Goal: Task Accomplishment & Management: Use online tool/utility

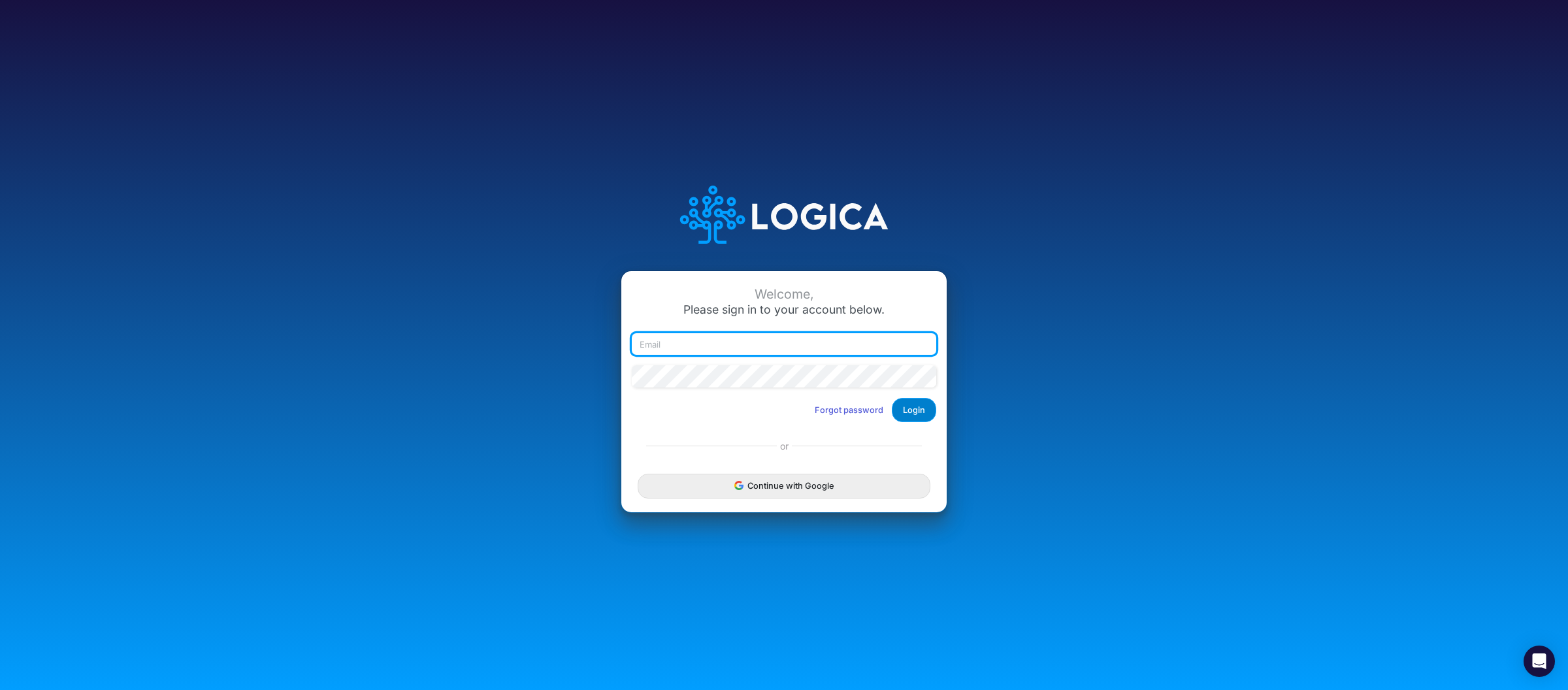
type input "raphael.jordao@recargapay.com"
click at [924, 408] on button "Login" at bounding box center [913, 409] width 44 height 25
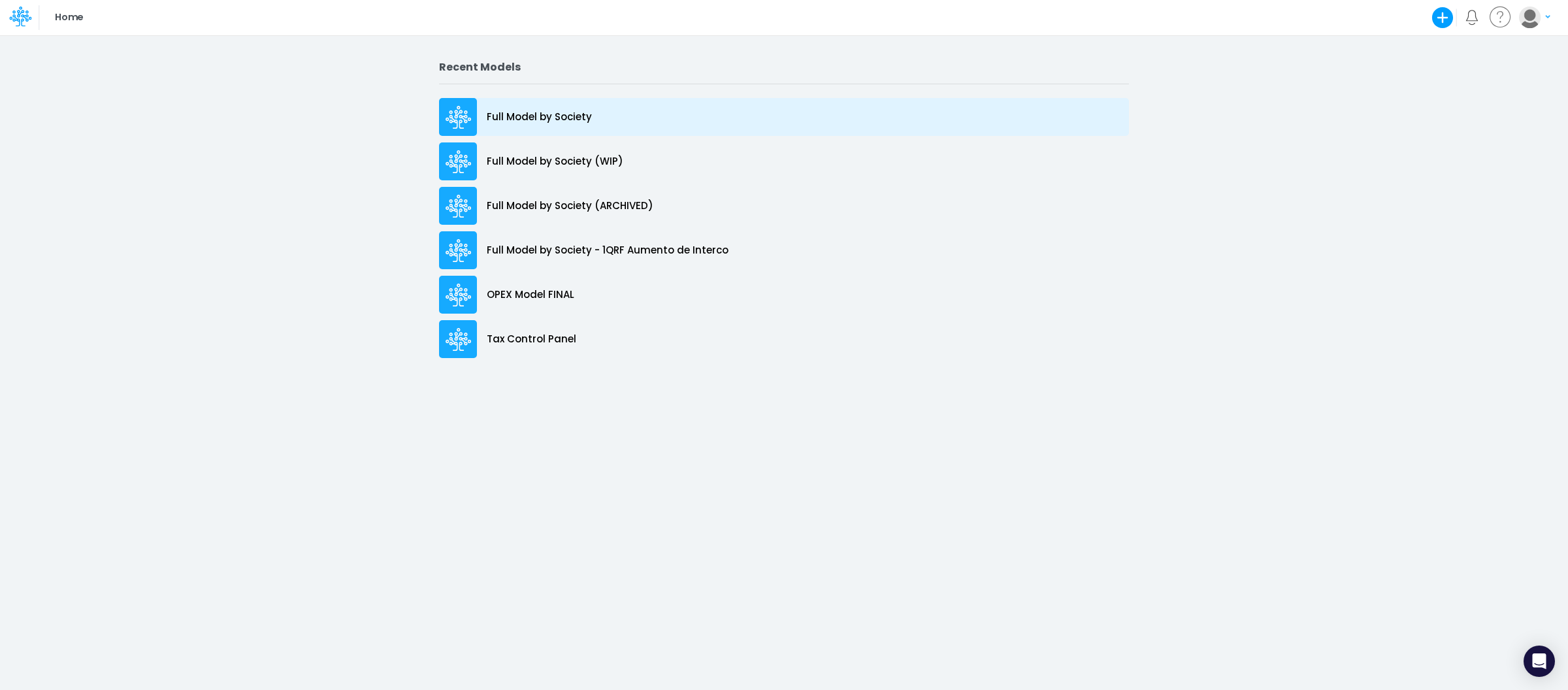
click at [532, 114] on p "Full Model by Society" at bounding box center [539, 117] width 105 height 15
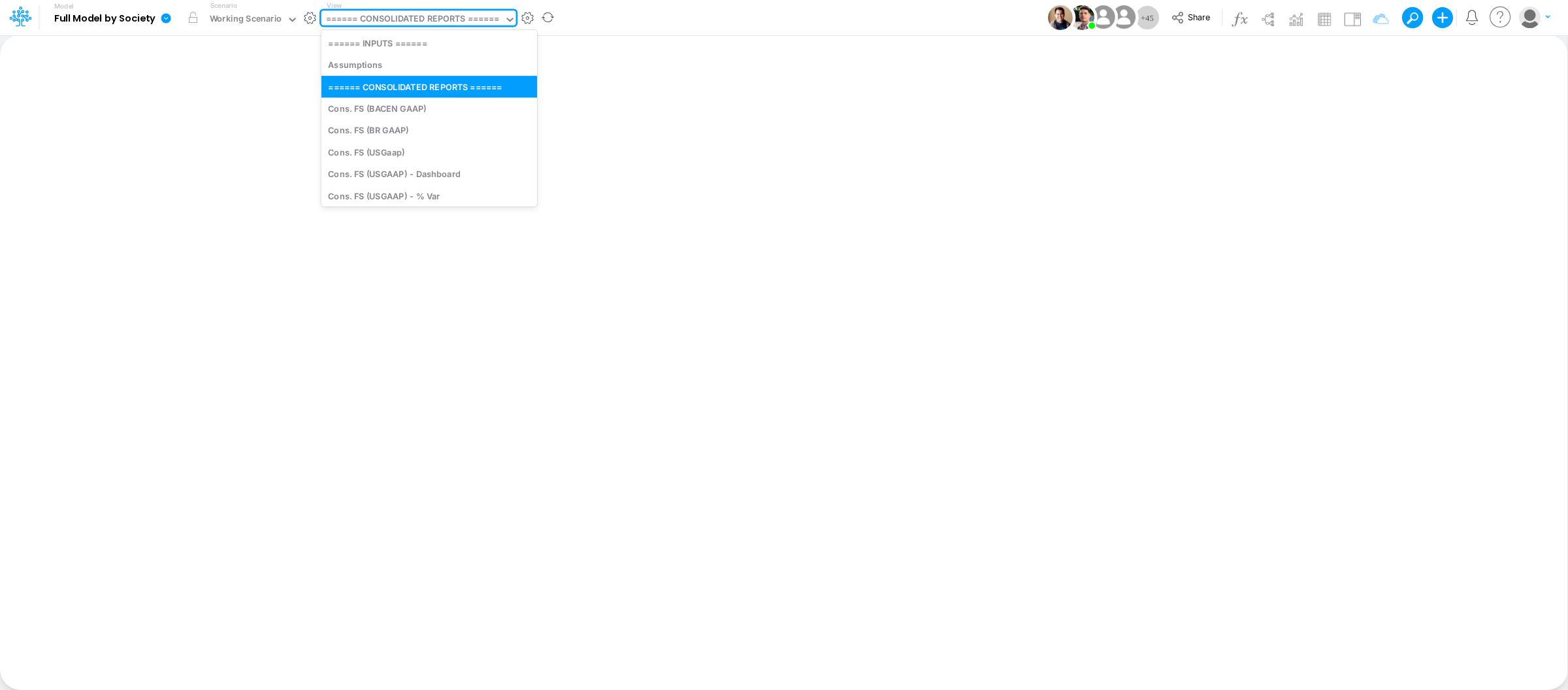
click at [487, 18] on div "====== CONSOLIDATED REPORTS ======" at bounding box center [412, 20] width 173 height 15
type input "bs"
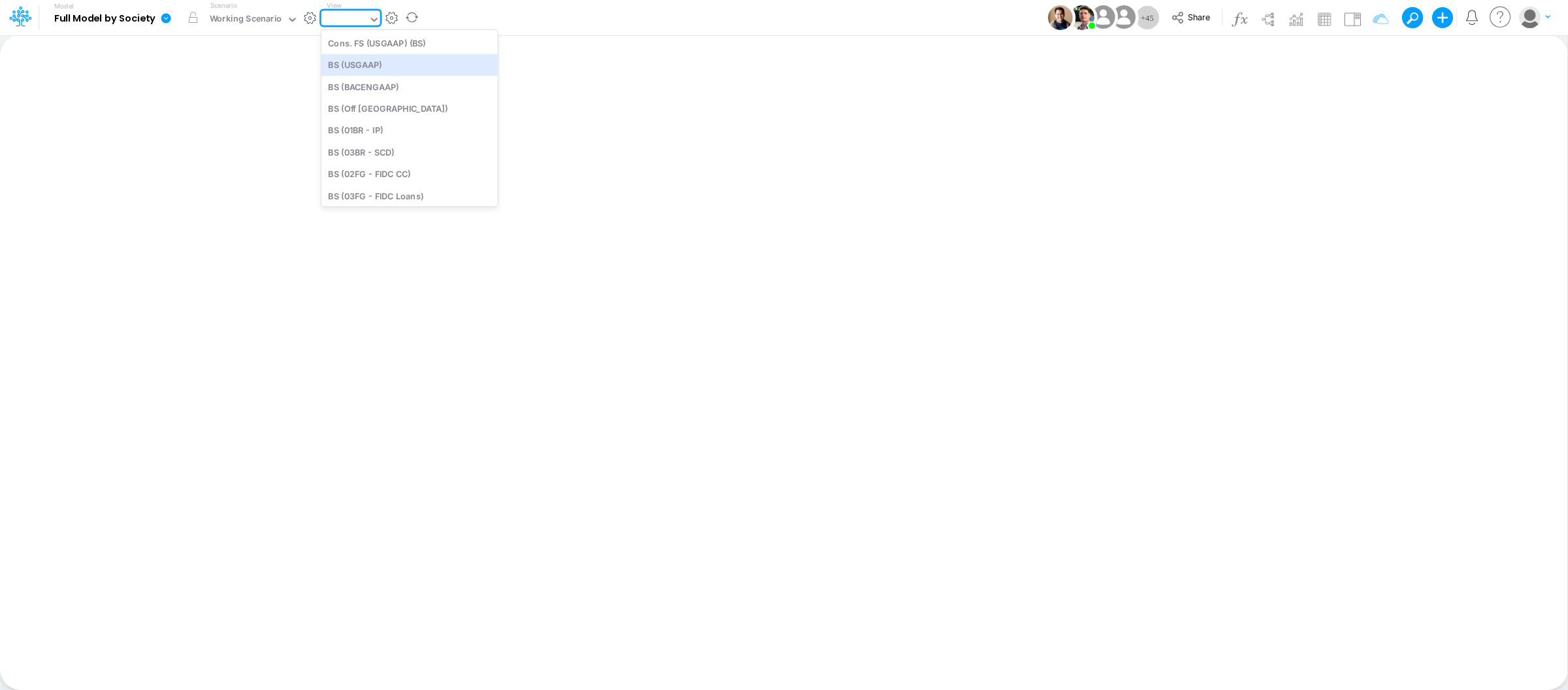
type input "BS (USGAAP) - Detailed"
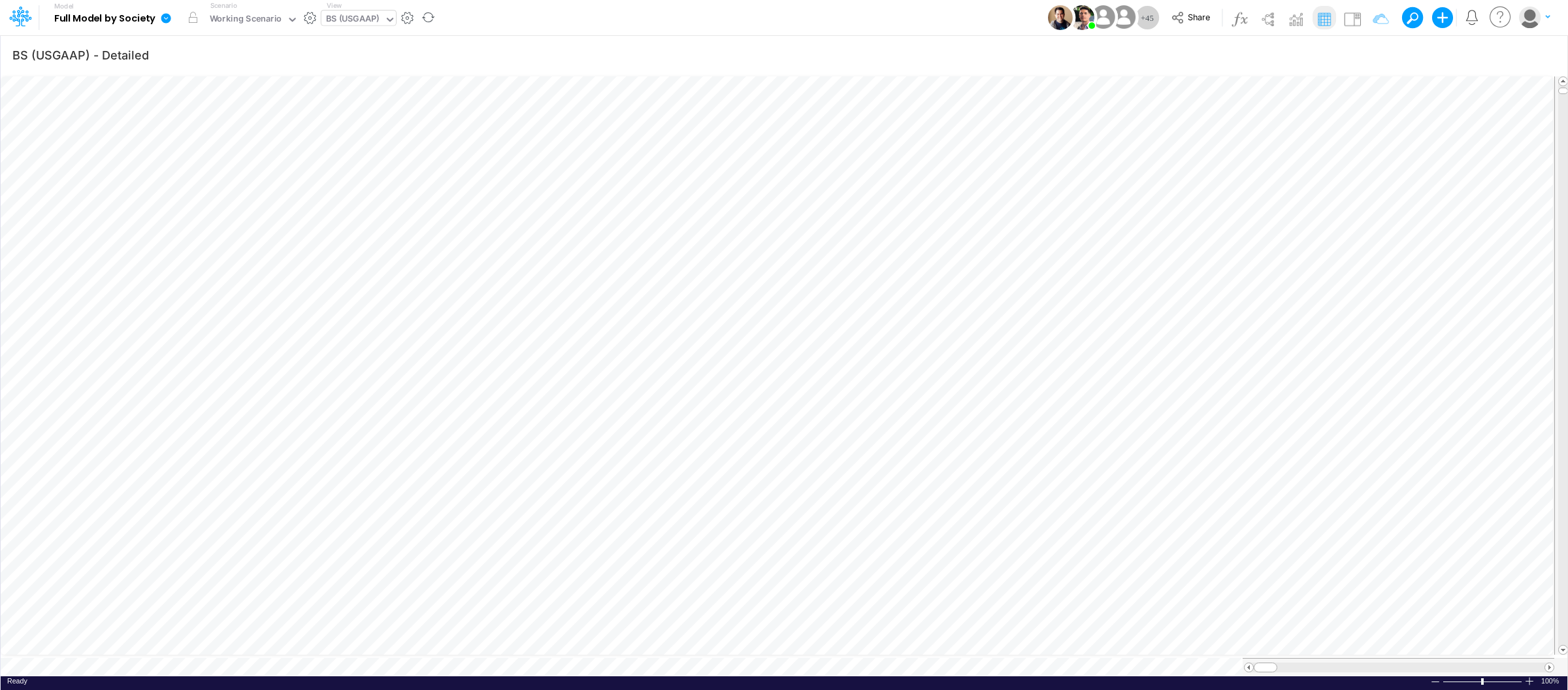
click at [1529, 680] on div "Ready 100% Sum: null Max: null Min: null Numerical Count: null Count: null Aver…" at bounding box center [784, 684] width 1567 height 17
click at [1530, 676] on div at bounding box center [1530, 681] width 11 height 10
click at [1529, 676] on div at bounding box center [1530, 681] width 11 height 10
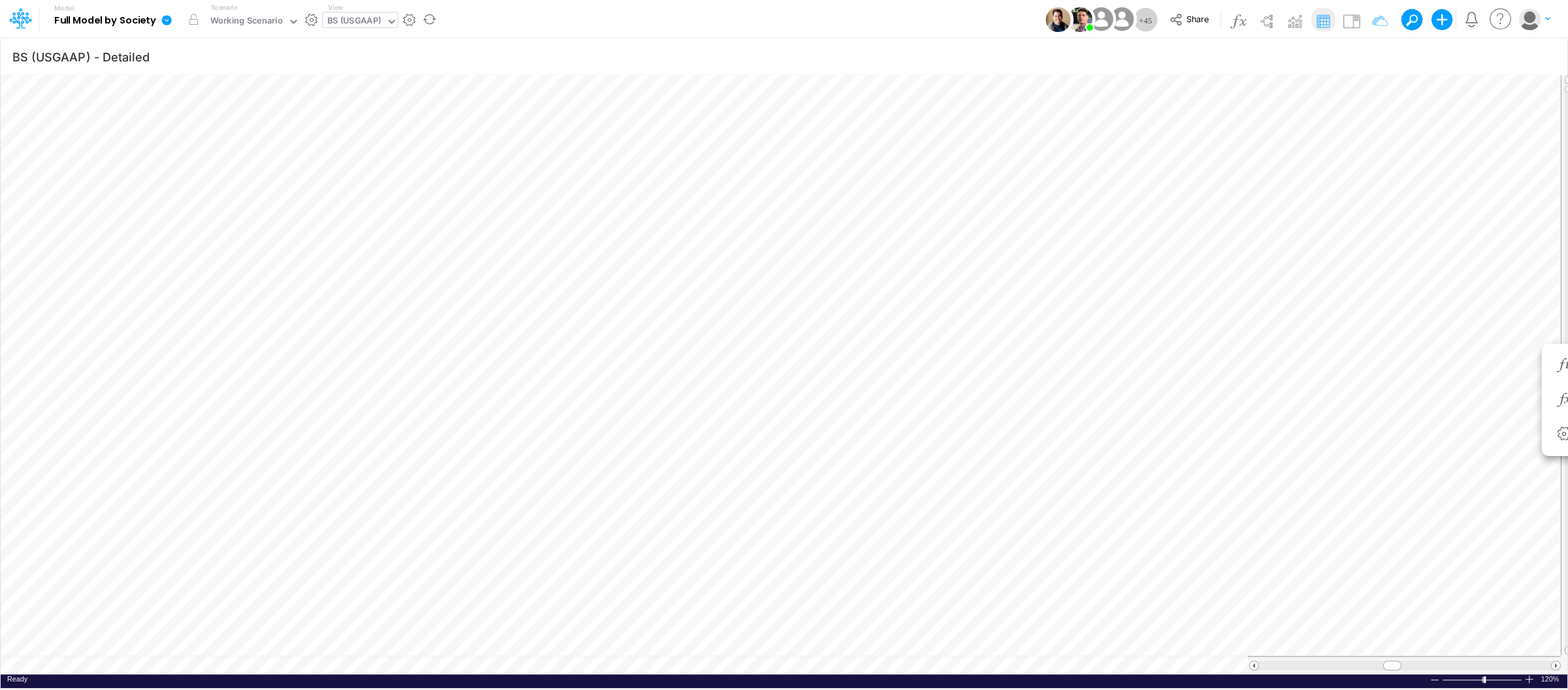
scroll to position [0, 1]
click at [361, 17] on div "BS (USGAAP)" at bounding box center [352, 20] width 53 height 15
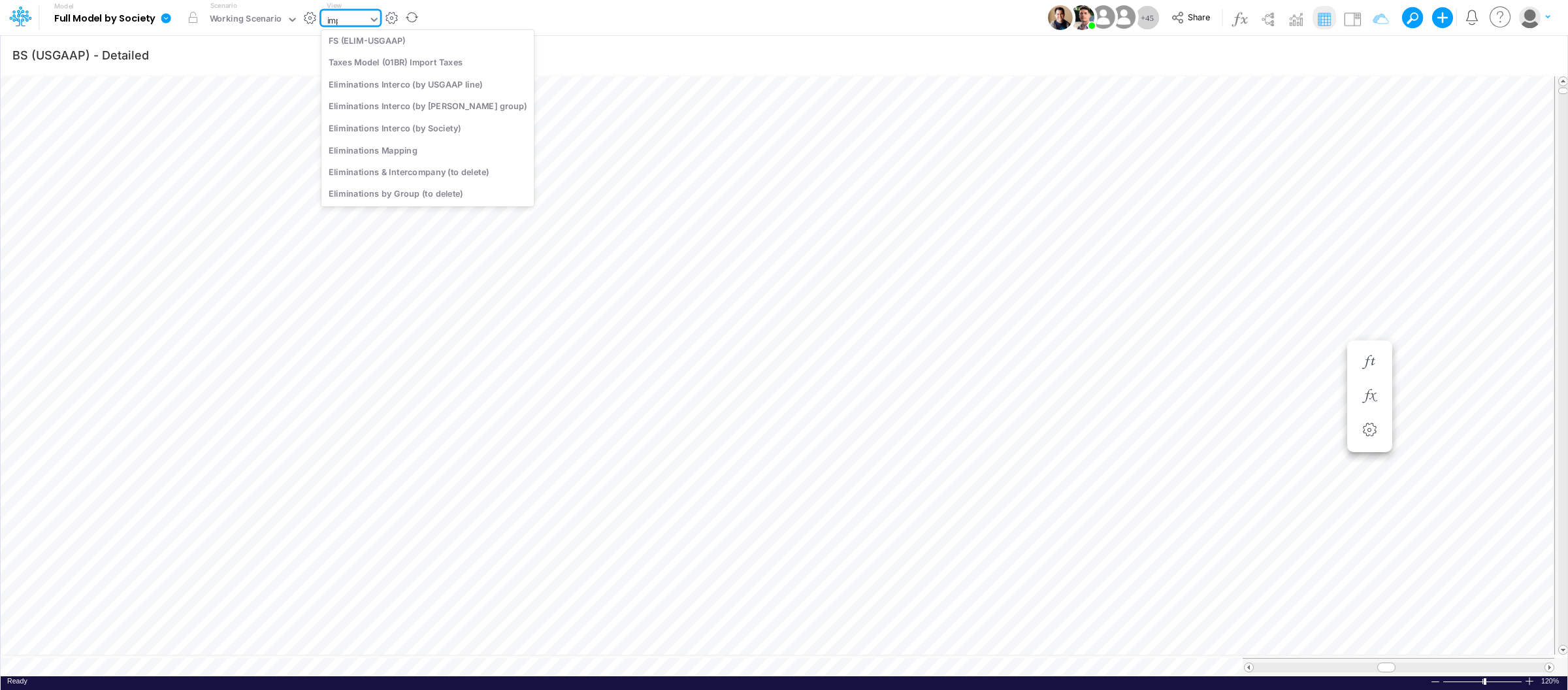
scroll to position [0, 0]
type input "import"
click at [380, 47] on div "Taxes Model (01BR) Import Taxes" at bounding box center [409, 43] width 176 height 22
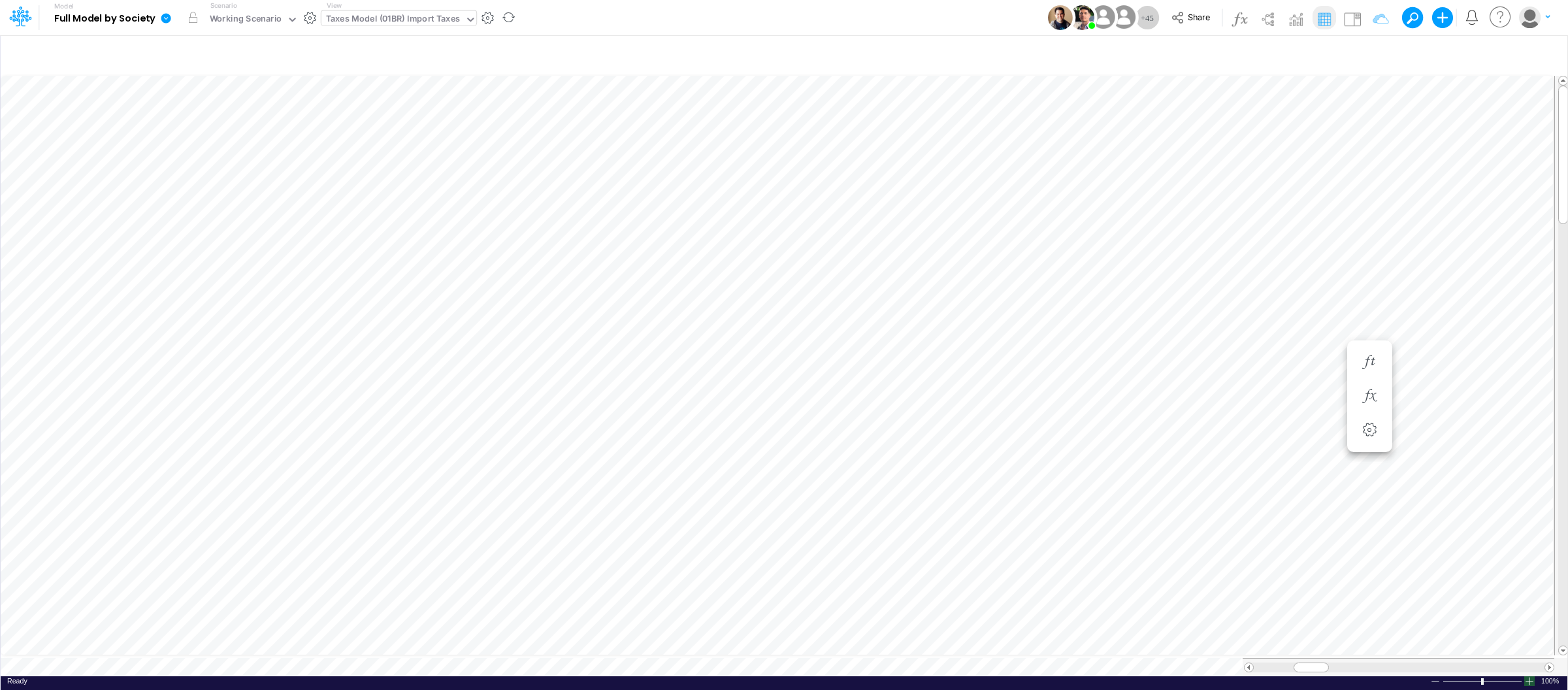
click at [1531, 677] on div at bounding box center [1530, 681] width 11 height 10
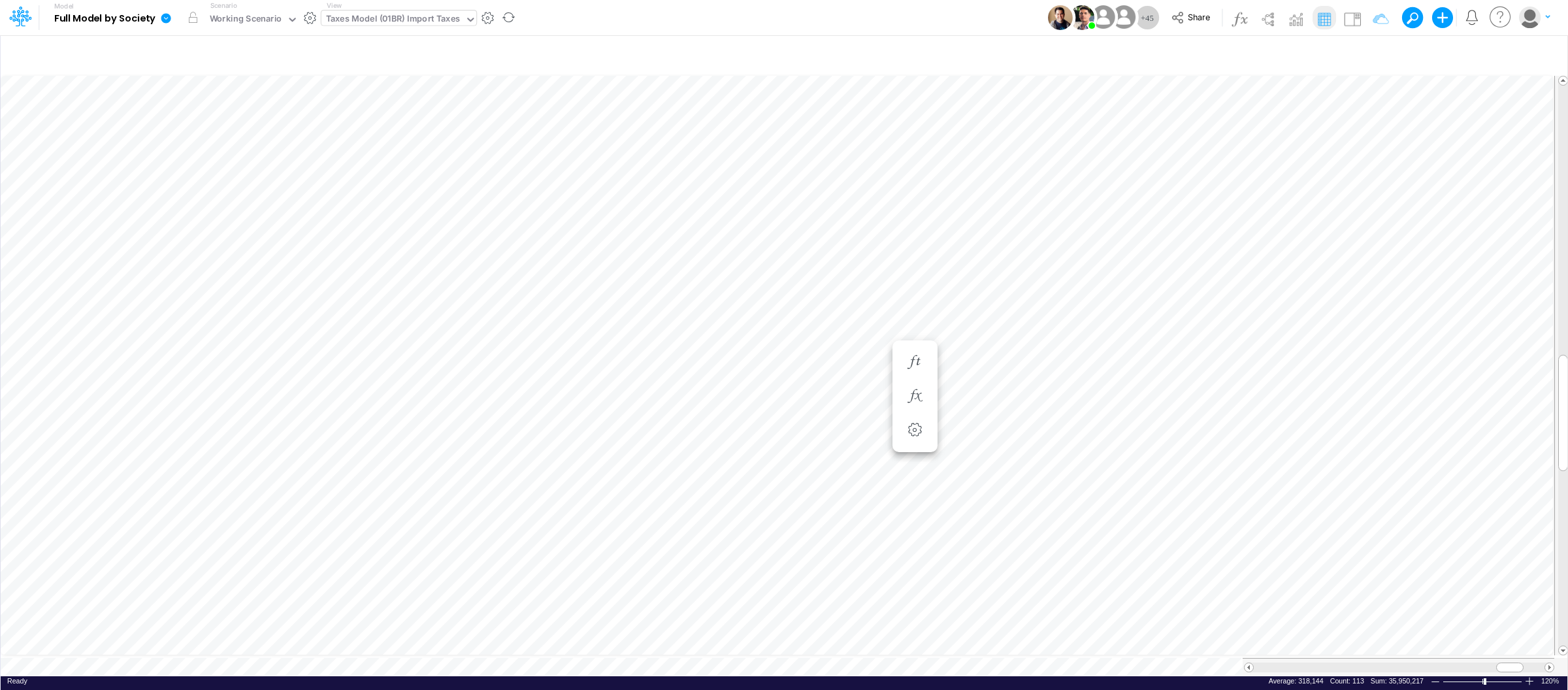
click at [412, 18] on div "Taxes Model (01BR) Import Taxes" at bounding box center [393, 20] width 134 height 15
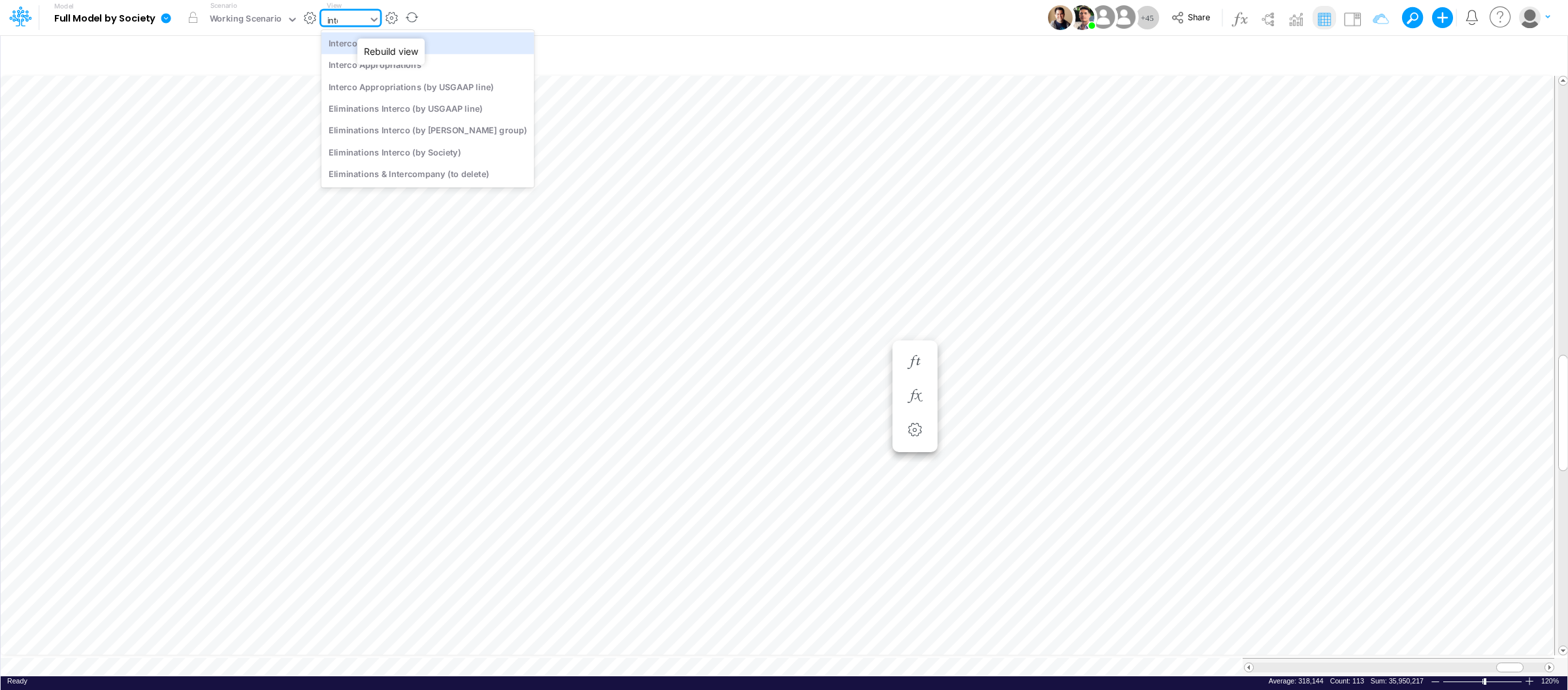
type input "inter"
type input "Intercos G&A"
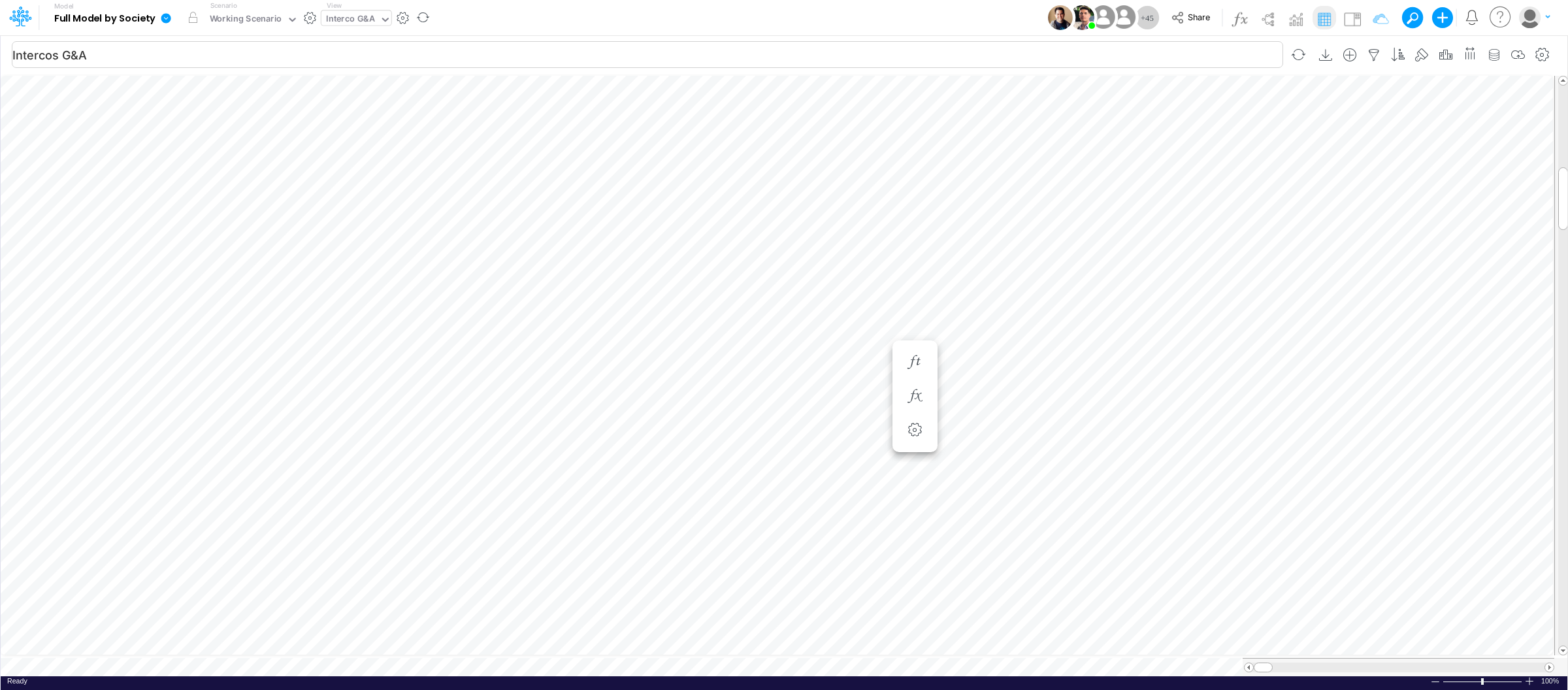
scroll to position [0, 1]
click at [458, 460] on li at bounding box center [461, 474] width 45 height 34
click at [459, 468] on icon "button" at bounding box center [460, 474] width 20 height 14
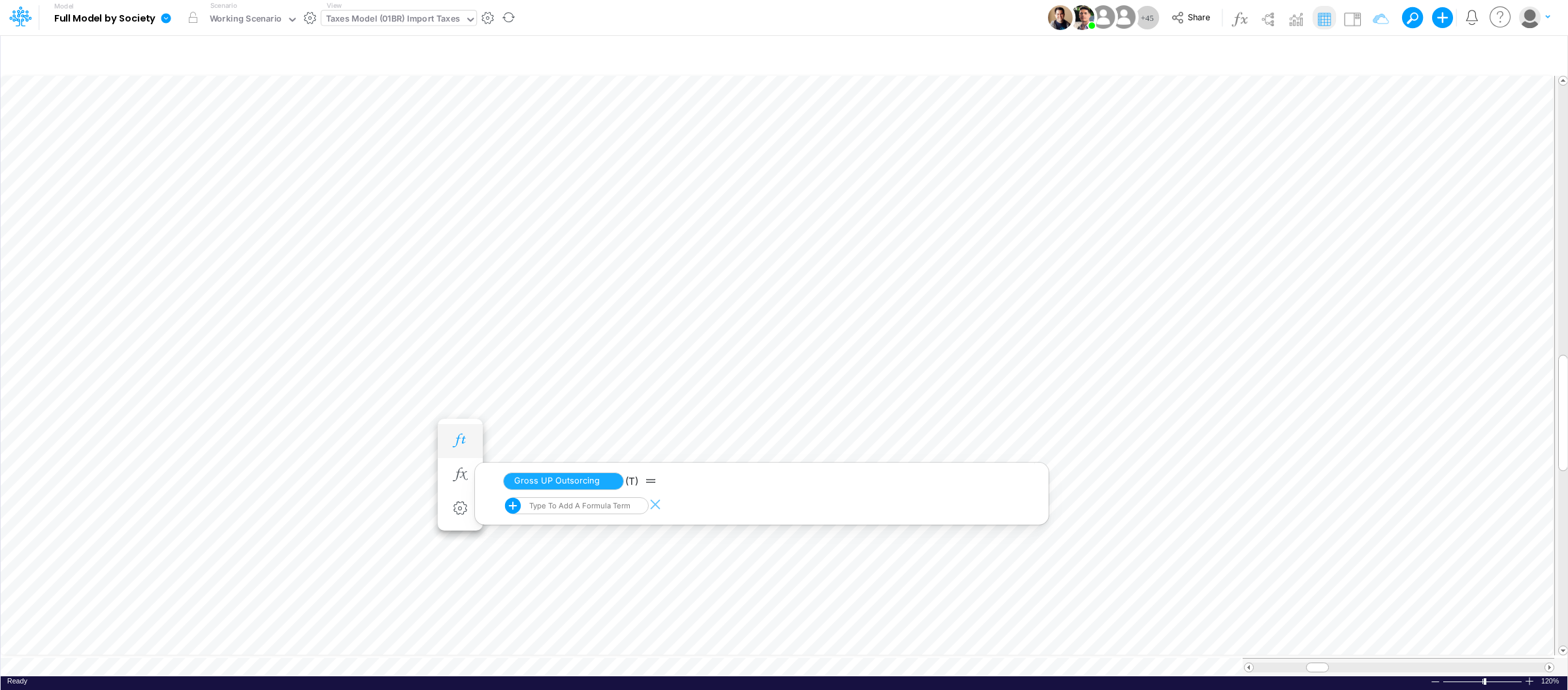
click at [464, 431] on button "button" at bounding box center [460, 441] width 25 height 27
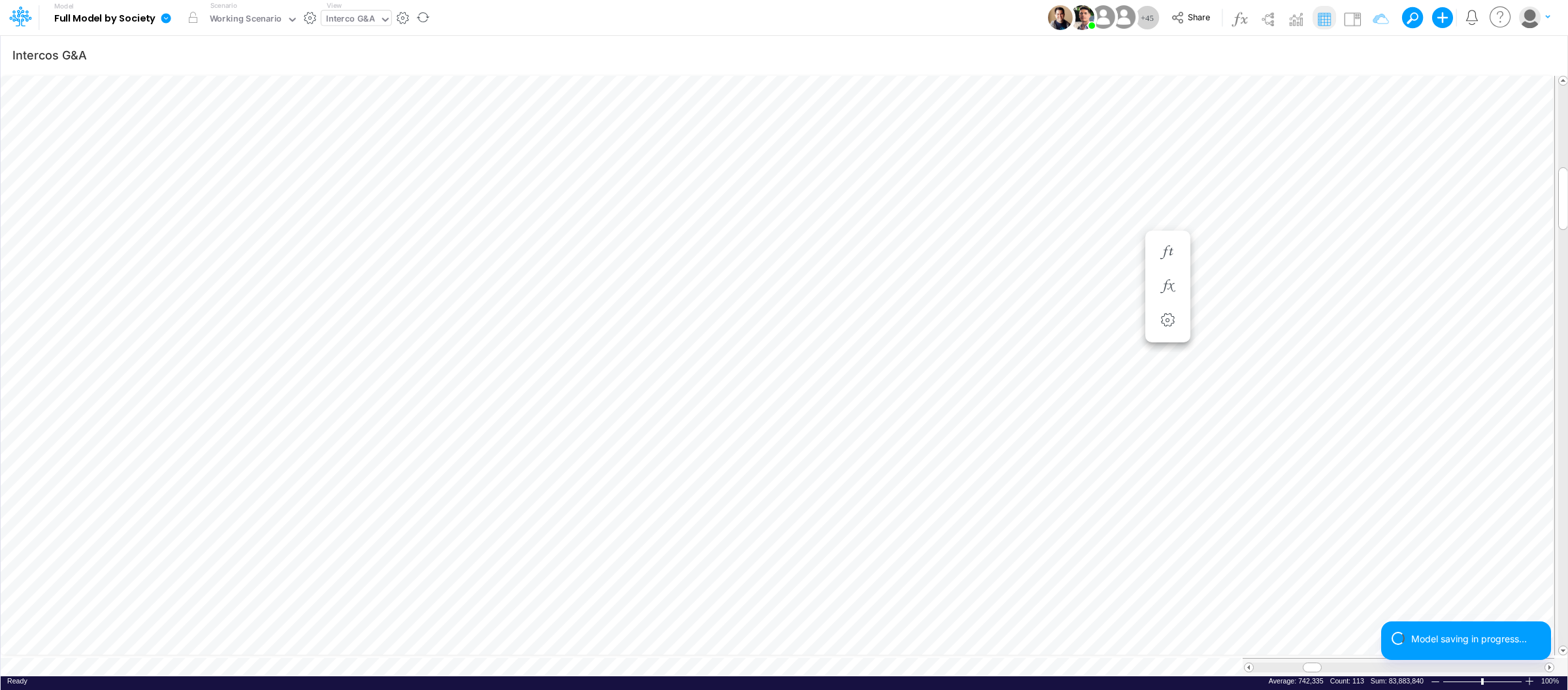
type input "BS (USGAAP) - Detailed"
click at [768, 380] on icon "button" at bounding box center [763, 381] width 20 height 14
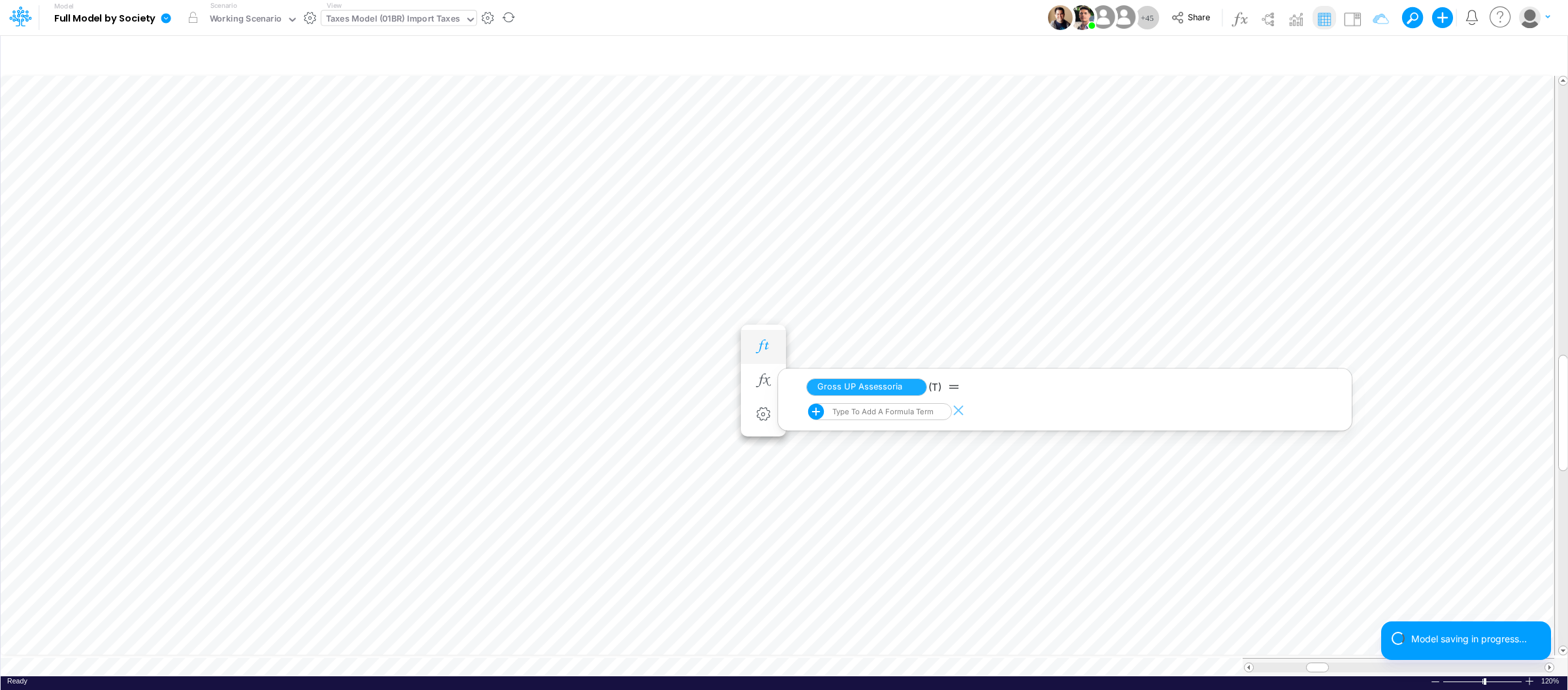
click at [760, 339] on button "button" at bounding box center [763, 346] width 25 height 27
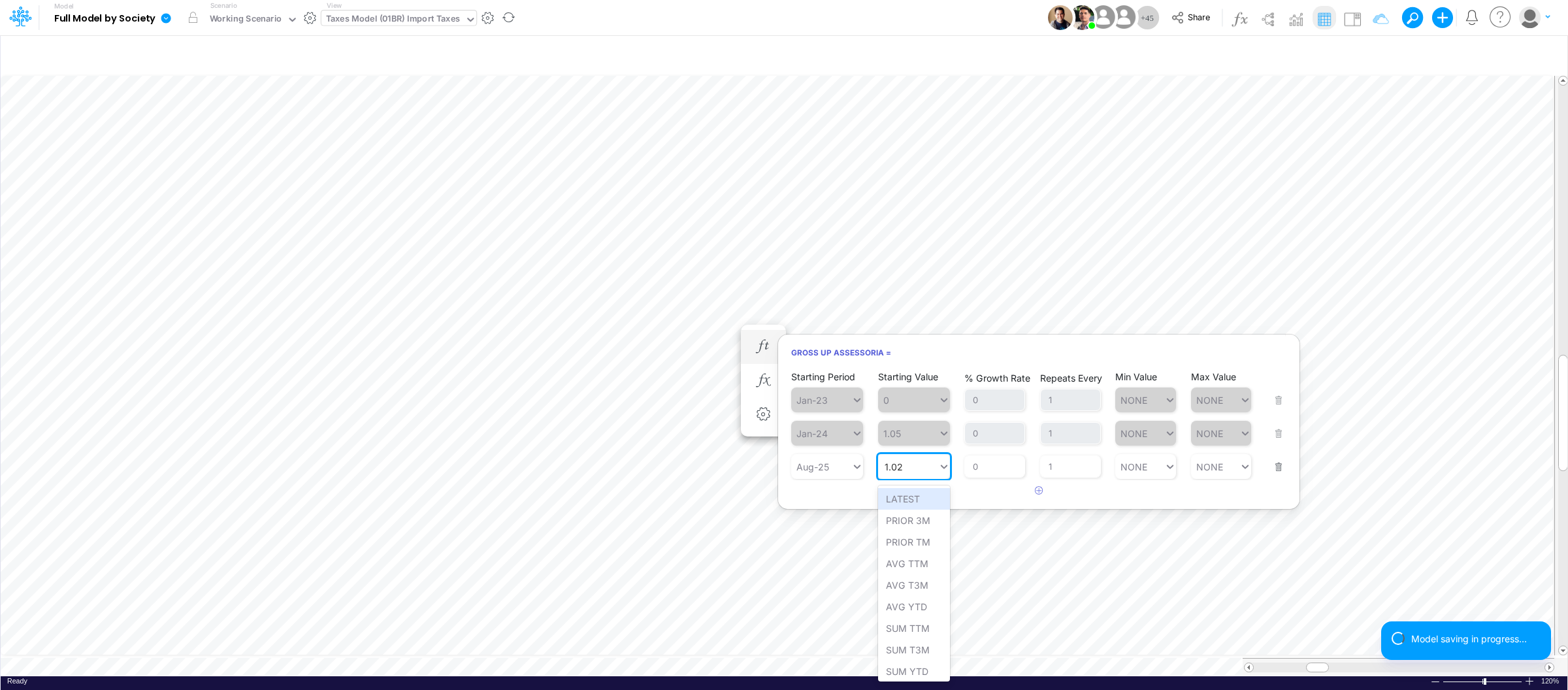
click at [942, 470] on icon at bounding box center [944, 466] width 12 height 13
click at [894, 496] on div "Set value 1.00" at bounding box center [916, 499] width 77 height 22
type input "1.00"
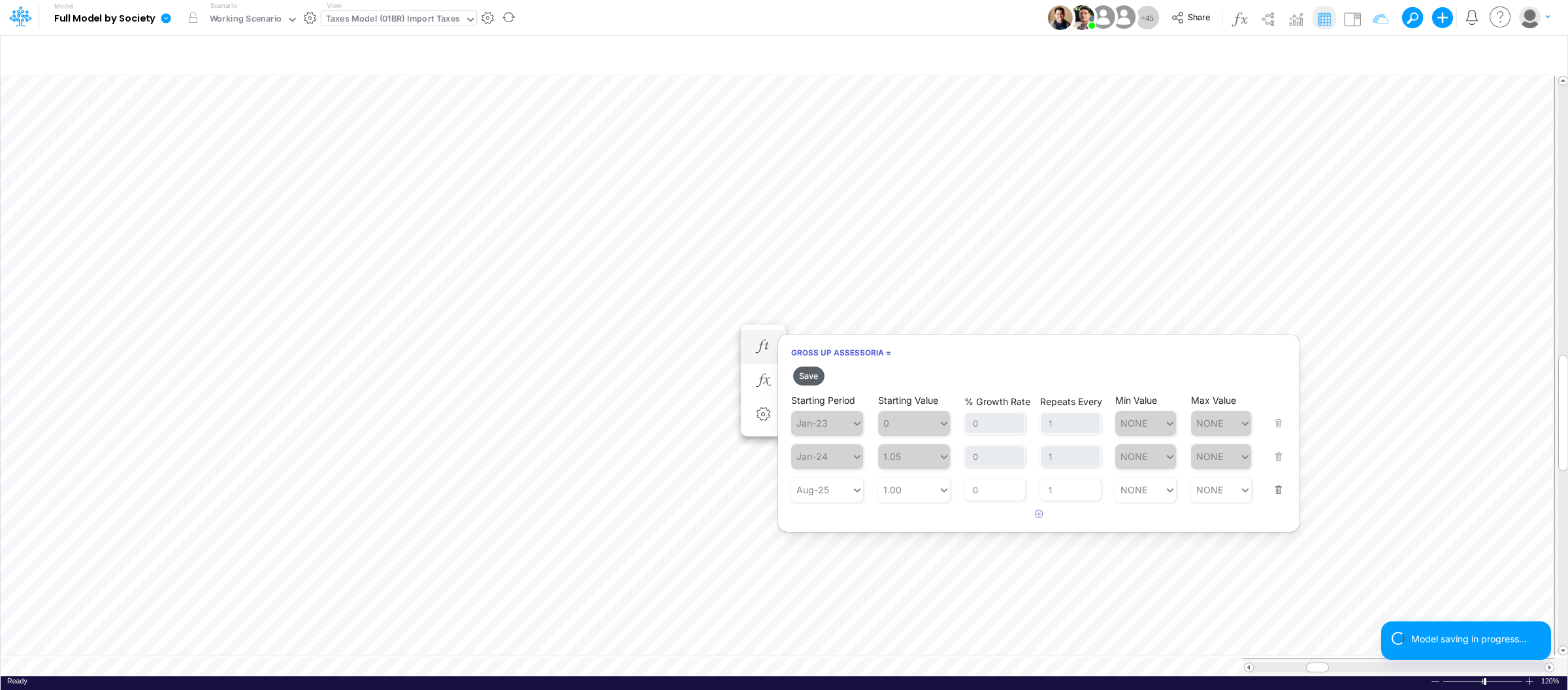
click at [813, 373] on button "Save" at bounding box center [809, 375] width 31 height 19
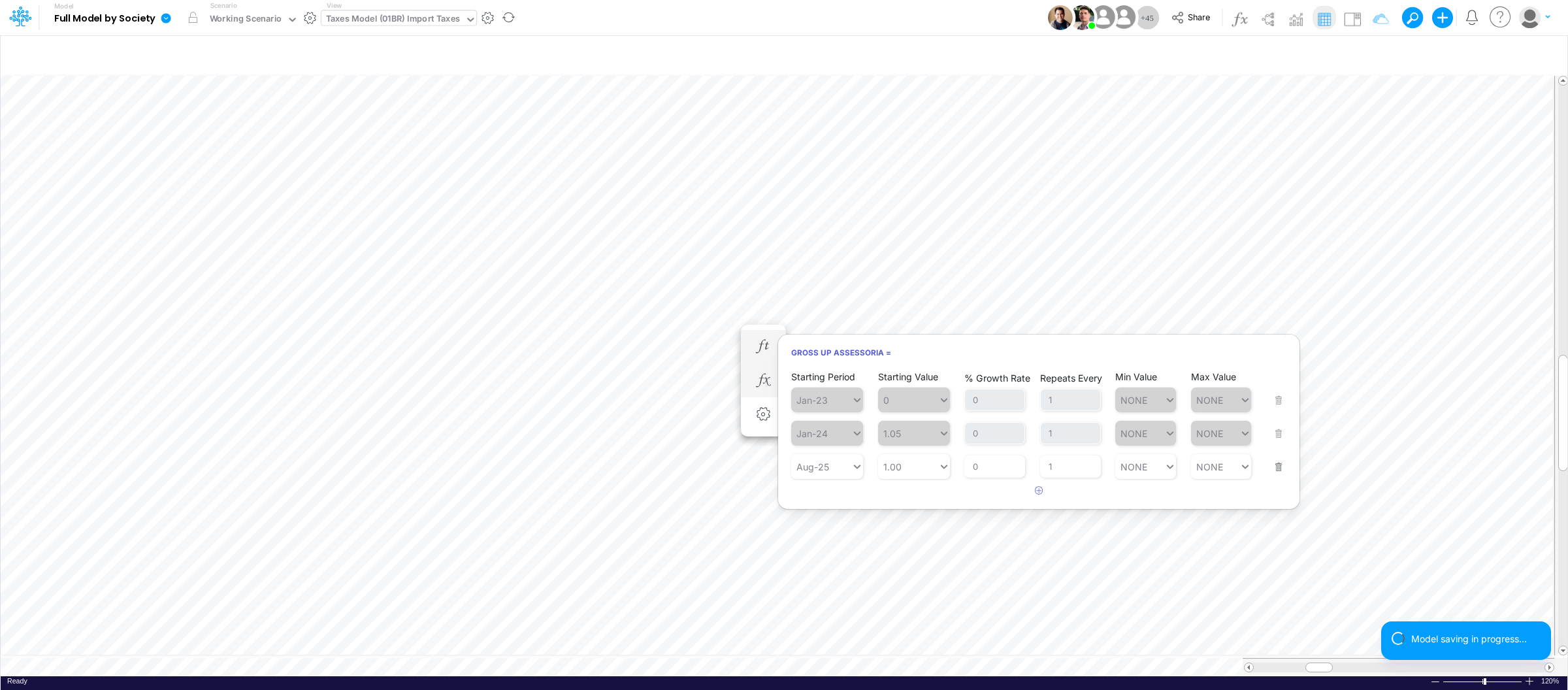
scroll to position [0, 1]
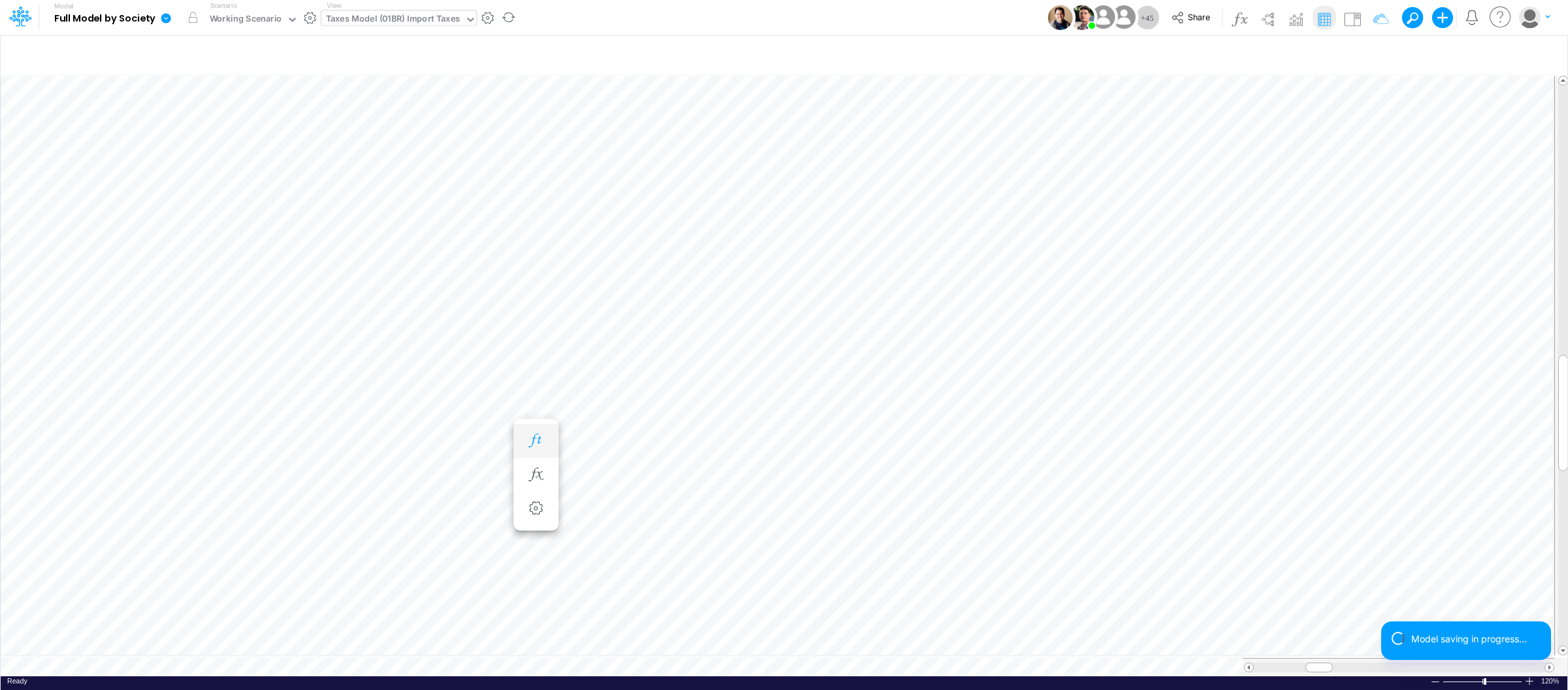
click at [540, 452] on button "button" at bounding box center [535, 441] width 25 height 27
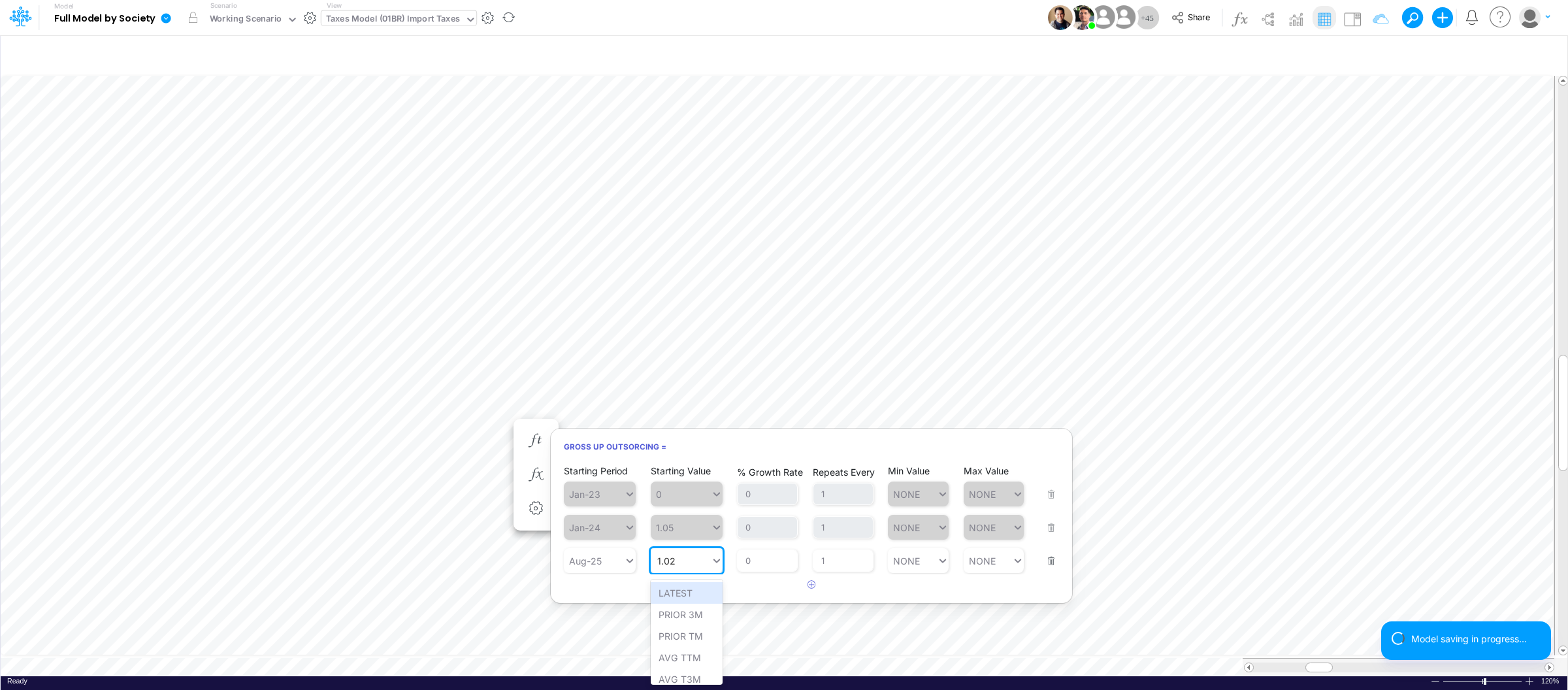
click at [675, 559] on input "1.02" at bounding box center [666, 560] width 19 height 11
click at [668, 594] on div "Set value 1.00" at bounding box center [689, 593] width 77 height 22
type input "1.00"
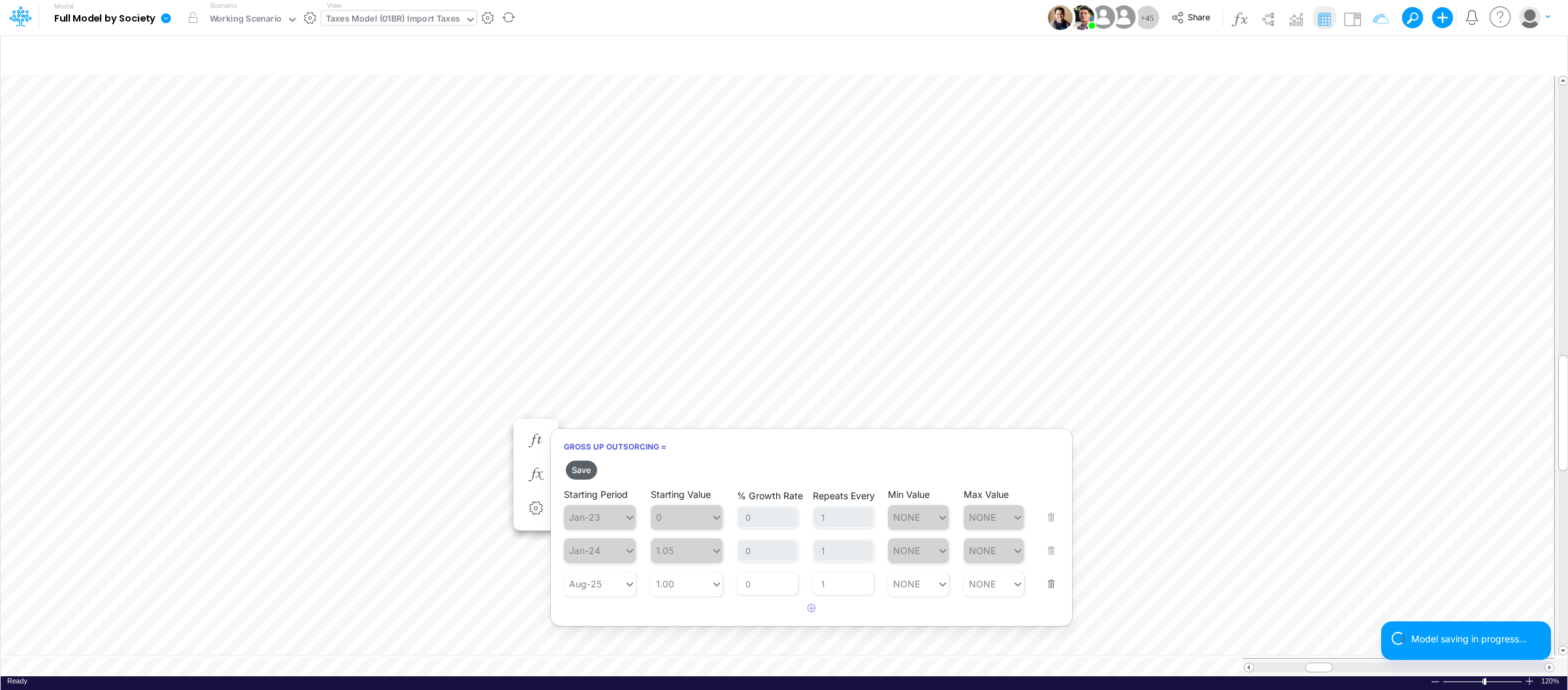
click at [579, 469] on button "Save" at bounding box center [582, 470] width 31 height 19
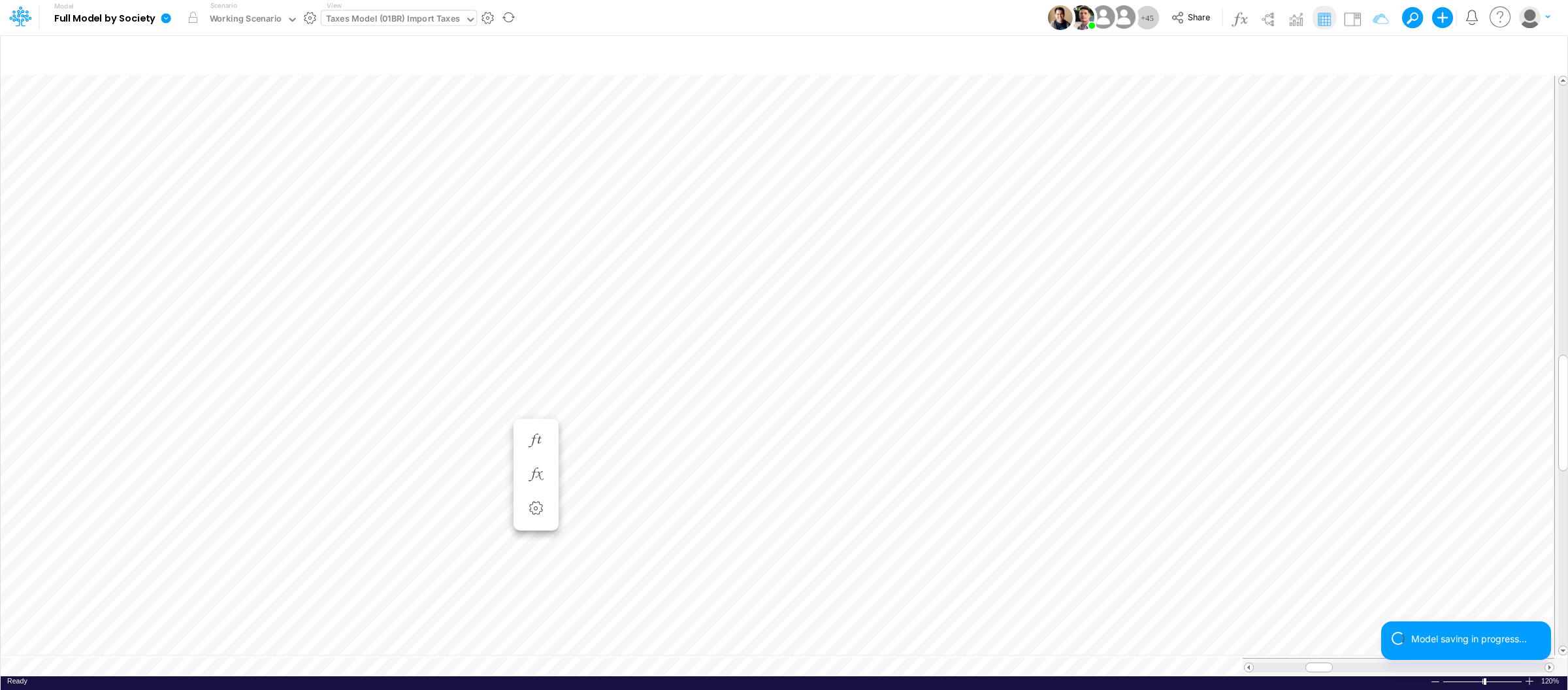
scroll to position [0, 1]
type input "Intercos G&A"
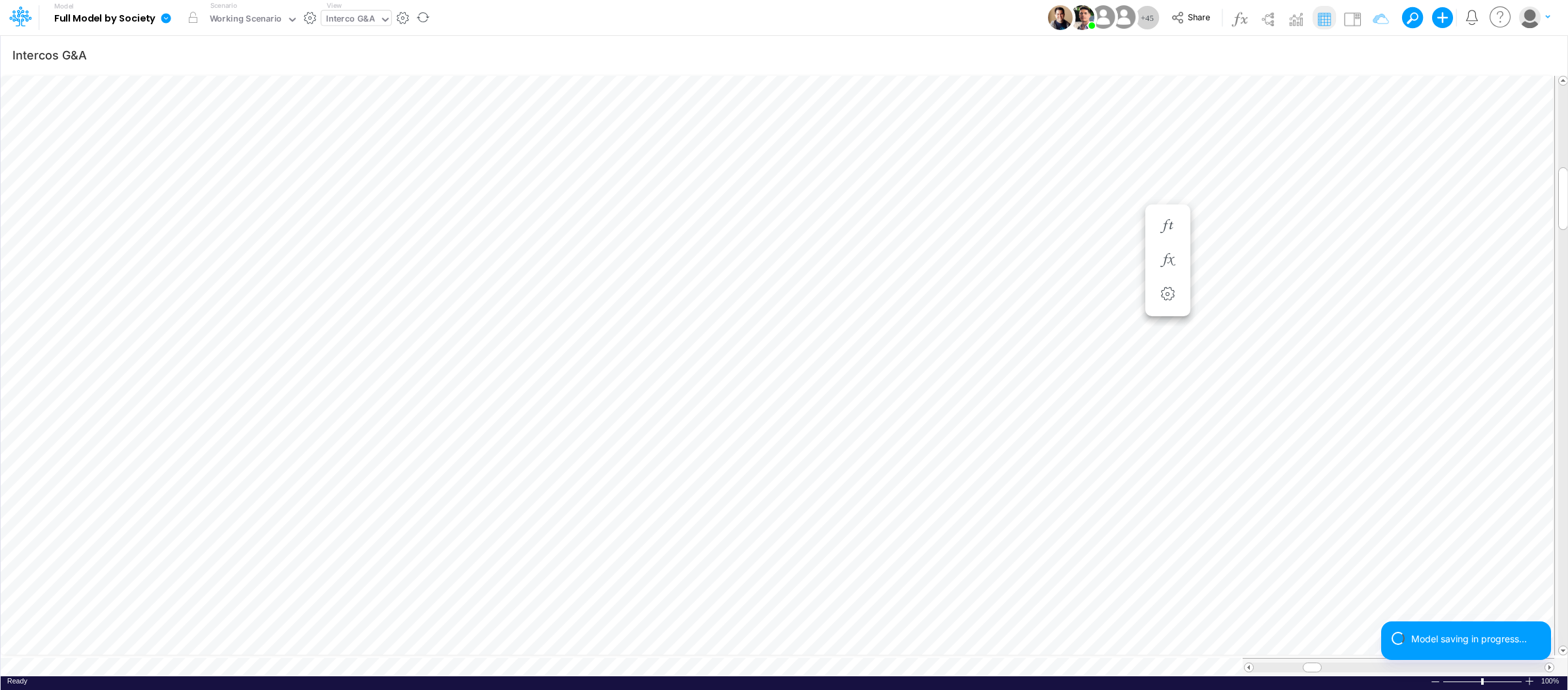
scroll to position [0, 1]
type input "BS (USGAAP) - Detailed"
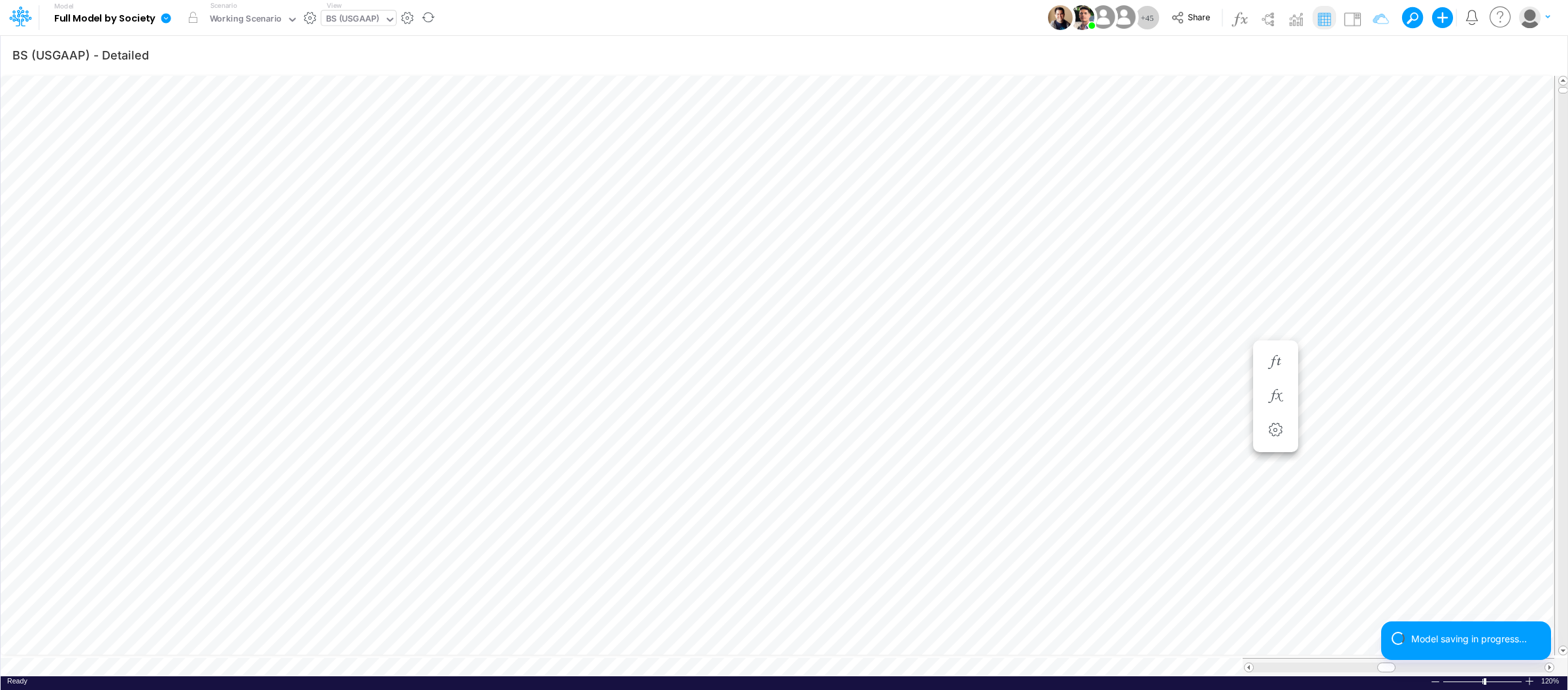
scroll to position [0, 1]
click at [168, 19] on icon at bounding box center [166, 18] width 10 height 10
click at [209, 136] on button "View model info" at bounding box center [232, 135] width 140 height 21
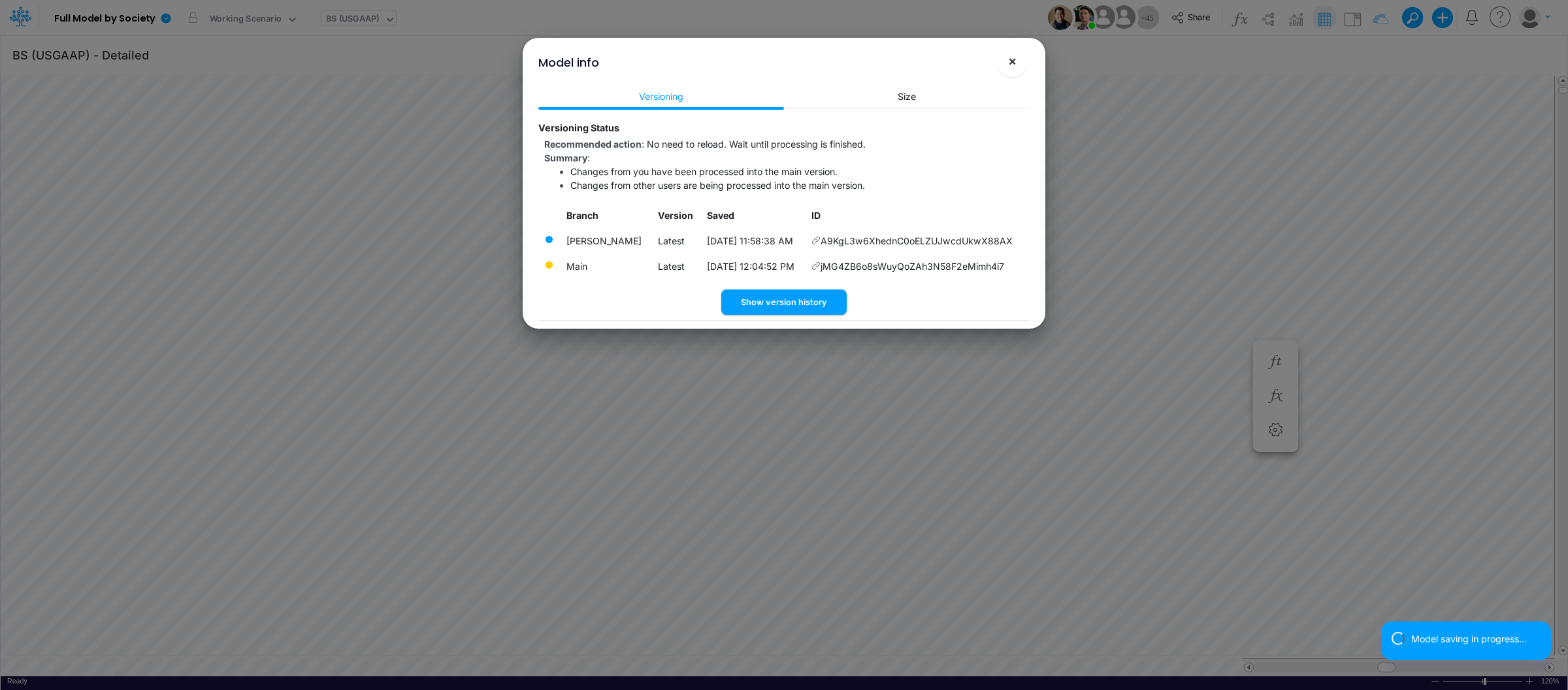
click at [1011, 65] on span "×" at bounding box center [1012, 61] width 9 height 16
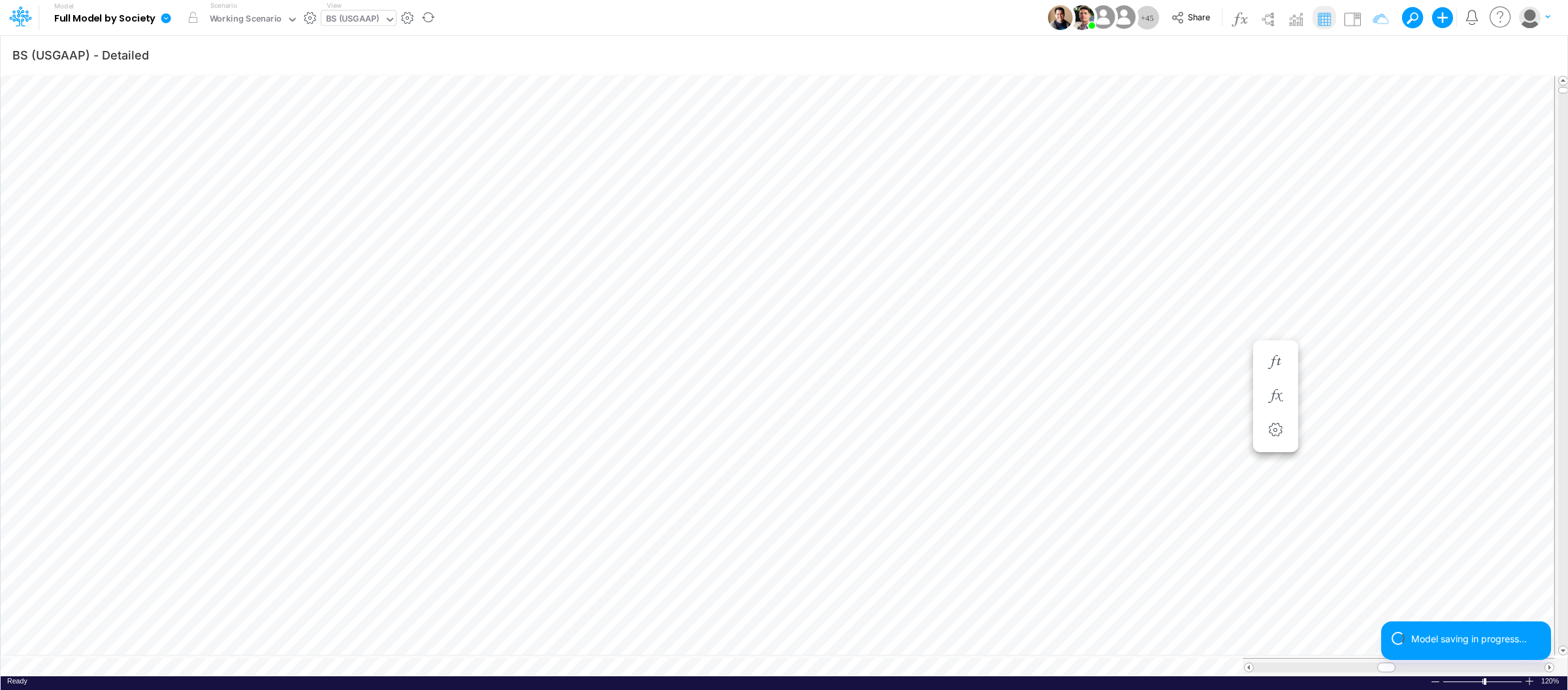
click at [163, 21] on icon at bounding box center [166, 18] width 10 height 10
click at [238, 137] on button "View model info" at bounding box center [232, 135] width 140 height 21
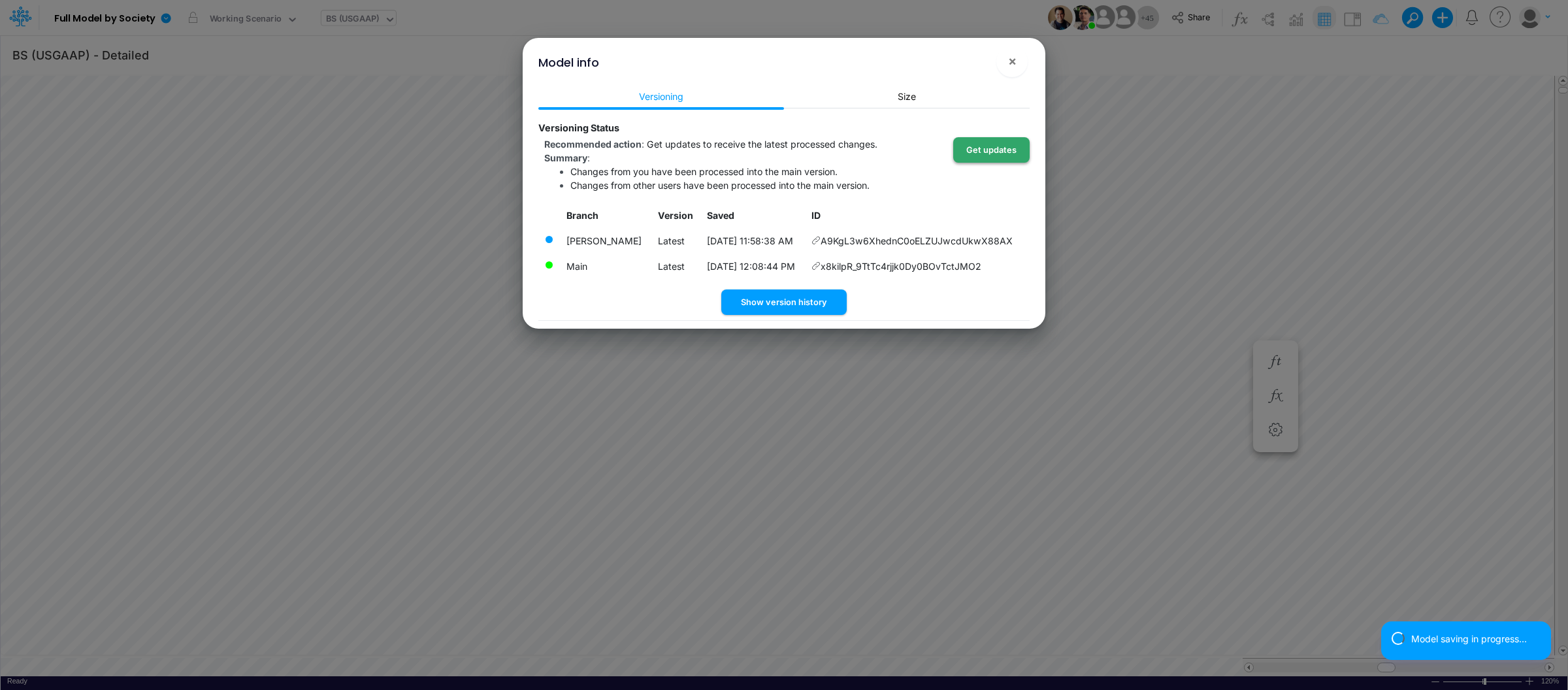
click at [979, 150] on button "Get updates" at bounding box center [991, 150] width 77 height 26
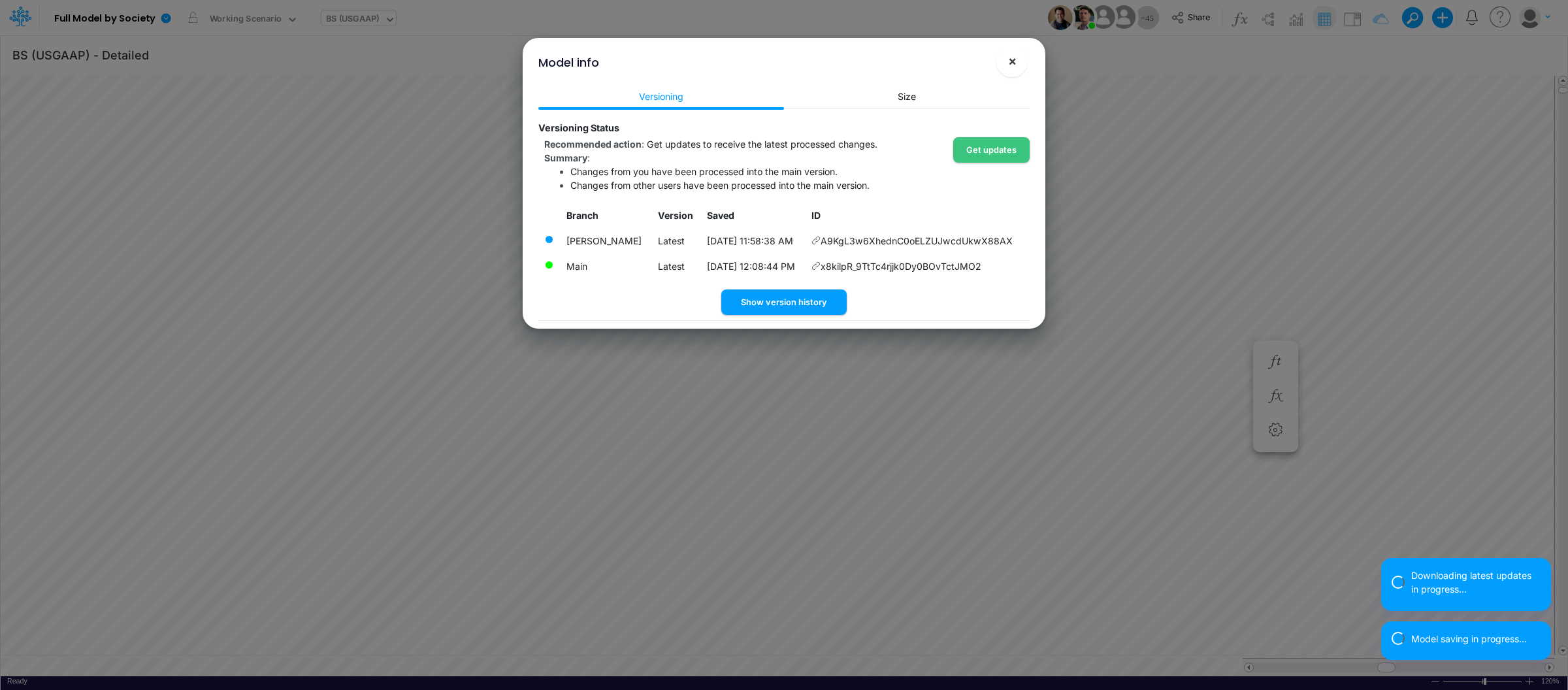
click at [1010, 61] on span "×" at bounding box center [1012, 61] width 9 height 16
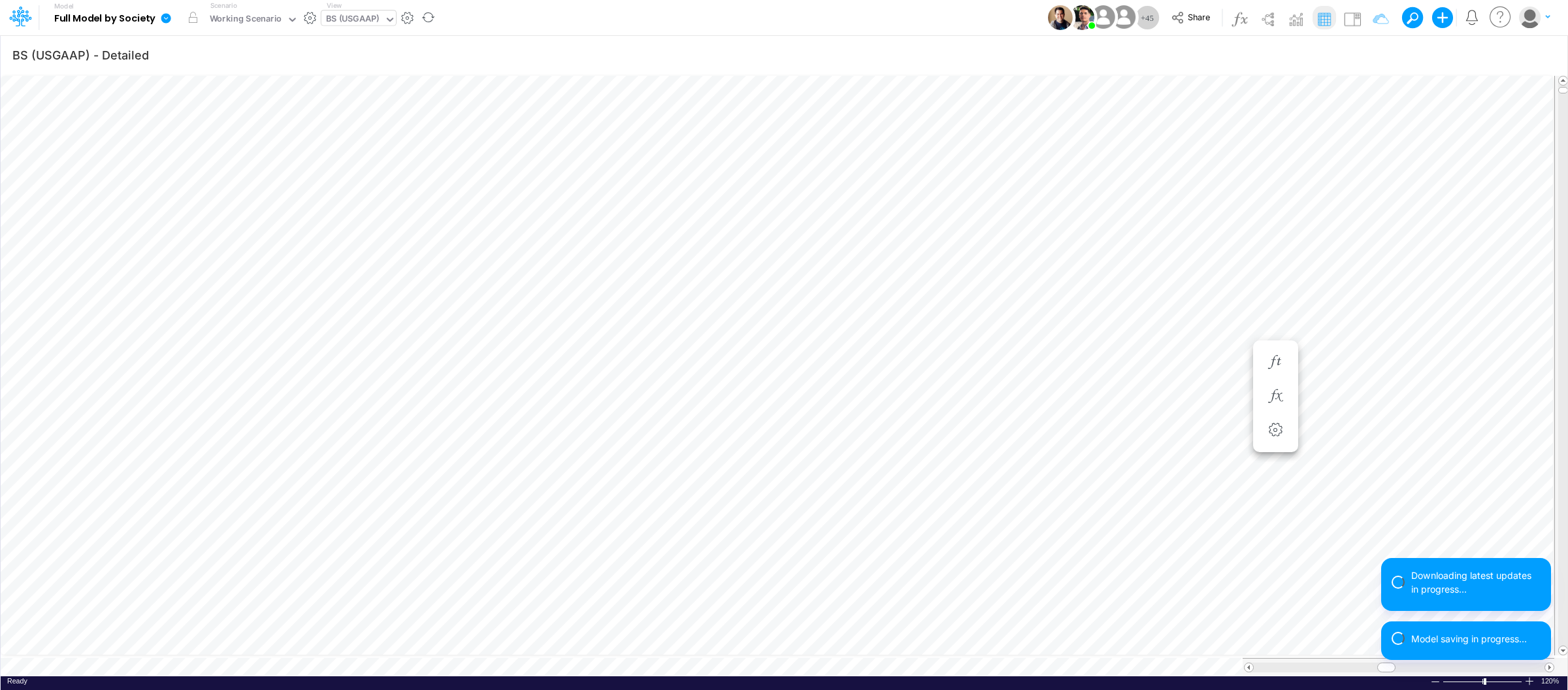
click at [166, 17] on icon at bounding box center [166, 18] width 10 height 10
click at [163, 19] on icon at bounding box center [166, 18] width 10 height 10
click at [167, 19] on icon at bounding box center [166, 18] width 10 height 10
click at [222, 131] on button "View model info" at bounding box center [232, 135] width 140 height 21
